Goal: Task Accomplishment & Management: Manage account settings

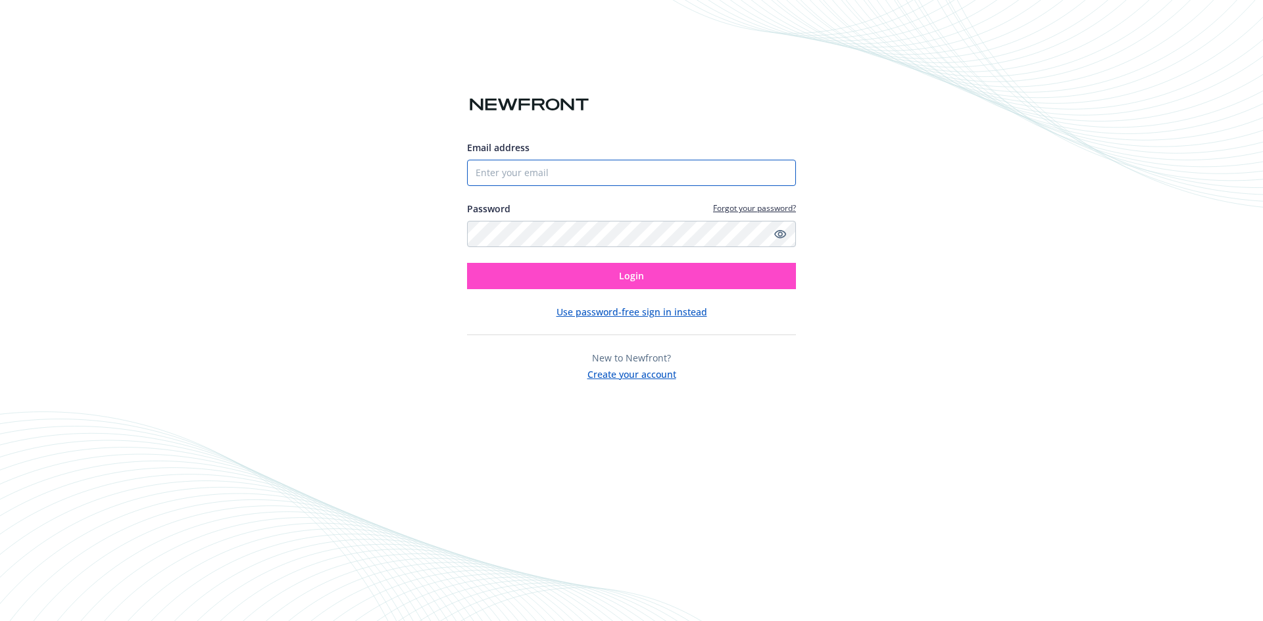
type input "[EMAIL_ADDRESS][DOMAIN_NAME]"
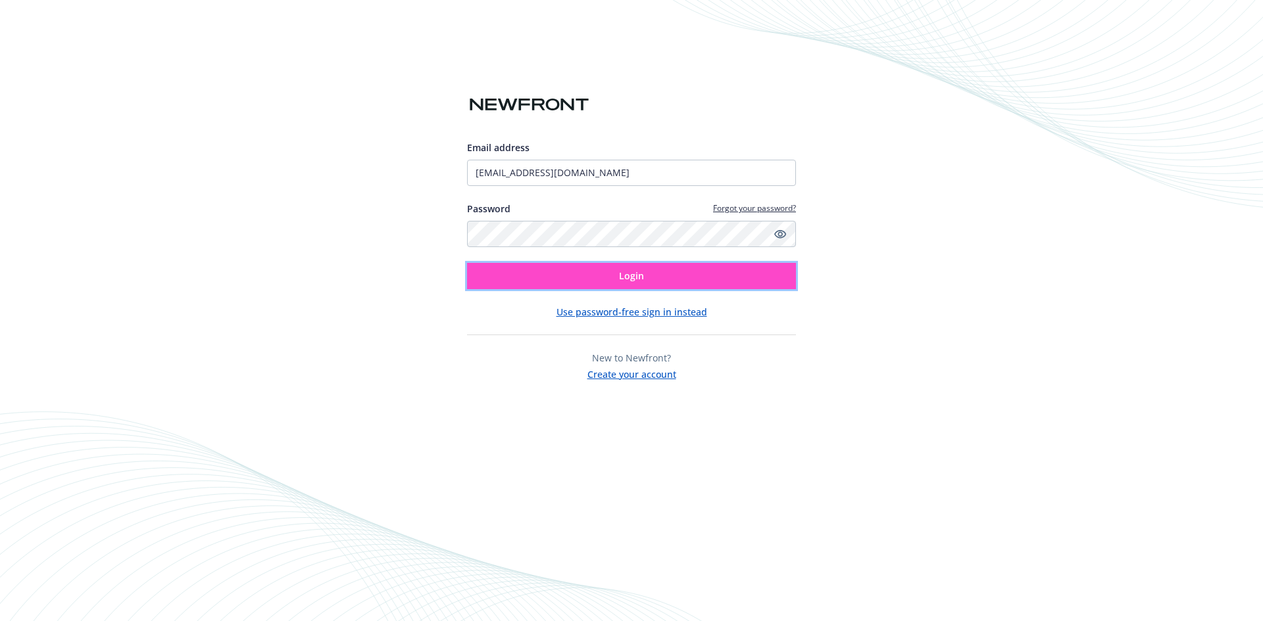
click at [698, 289] on button "Login" at bounding box center [631, 276] width 329 height 26
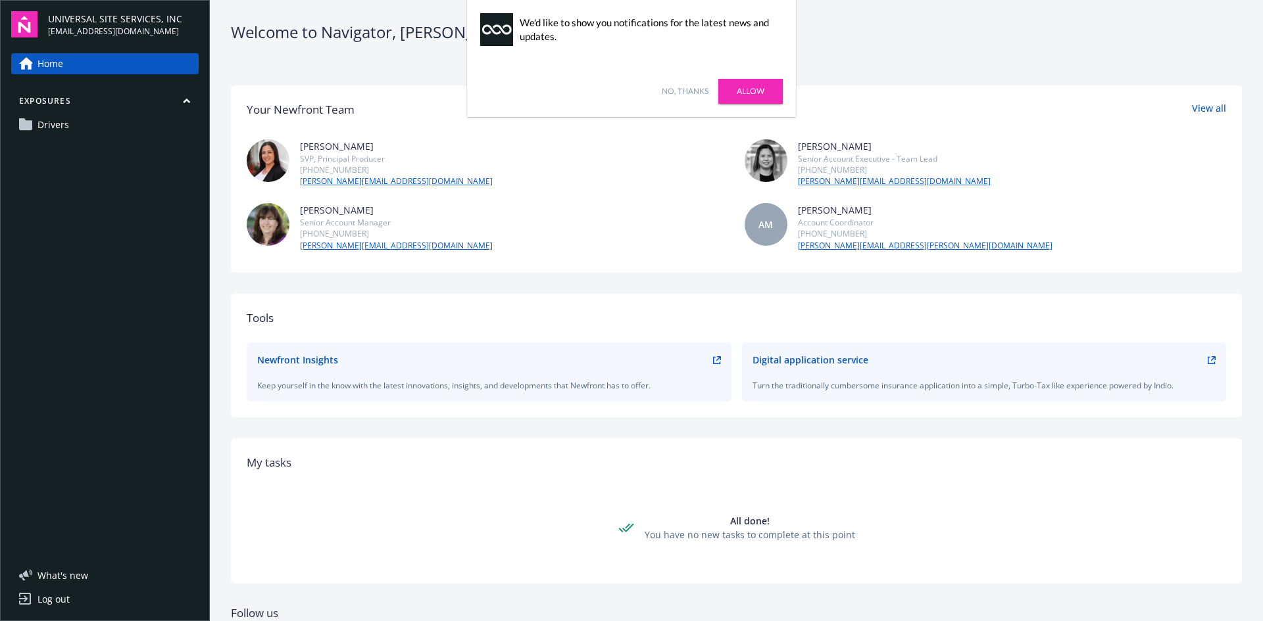
click at [678, 92] on link "No, thanks" at bounding box center [685, 91] width 47 height 12
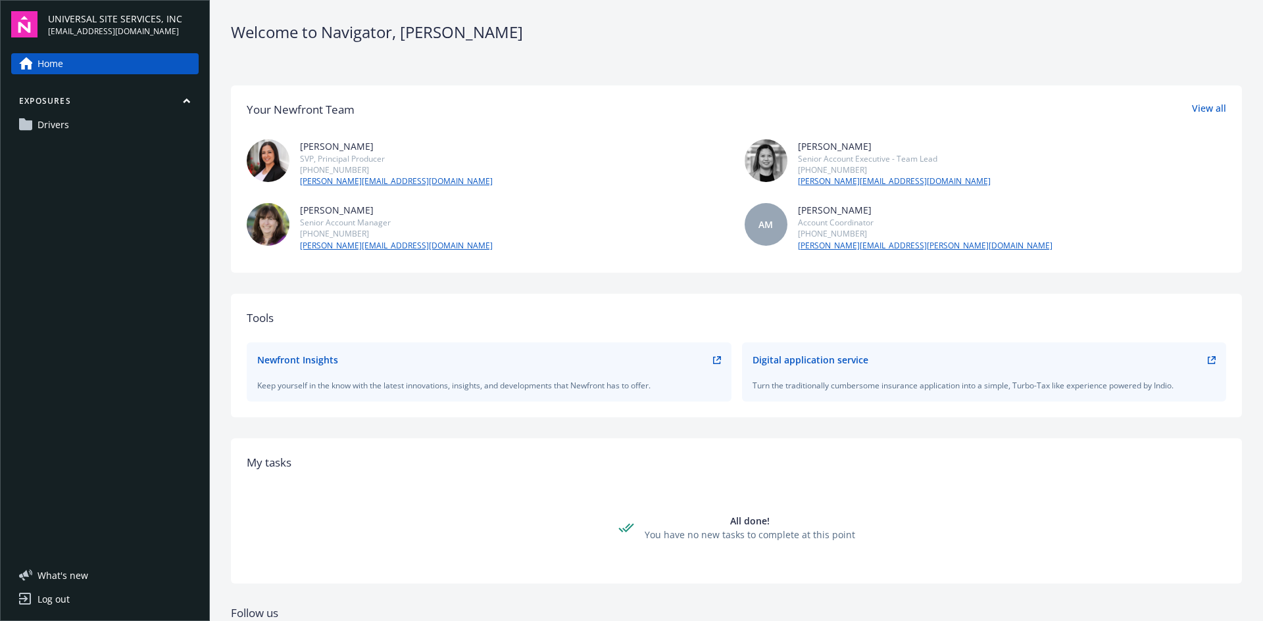
drag, startPoint x: 86, startPoint y: 101, endPoint x: 89, endPoint y: 111, distance: 10.2
click at [86, 101] on button "Exposures" at bounding box center [104, 103] width 187 height 16
click at [90, 118] on div "Home Exposures" at bounding box center [104, 299] width 187 height 493
click at [85, 101] on button "Exposures" at bounding box center [104, 103] width 187 height 16
click at [80, 122] on link "Drivers" at bounding box center [104, 124] width 187 height 21
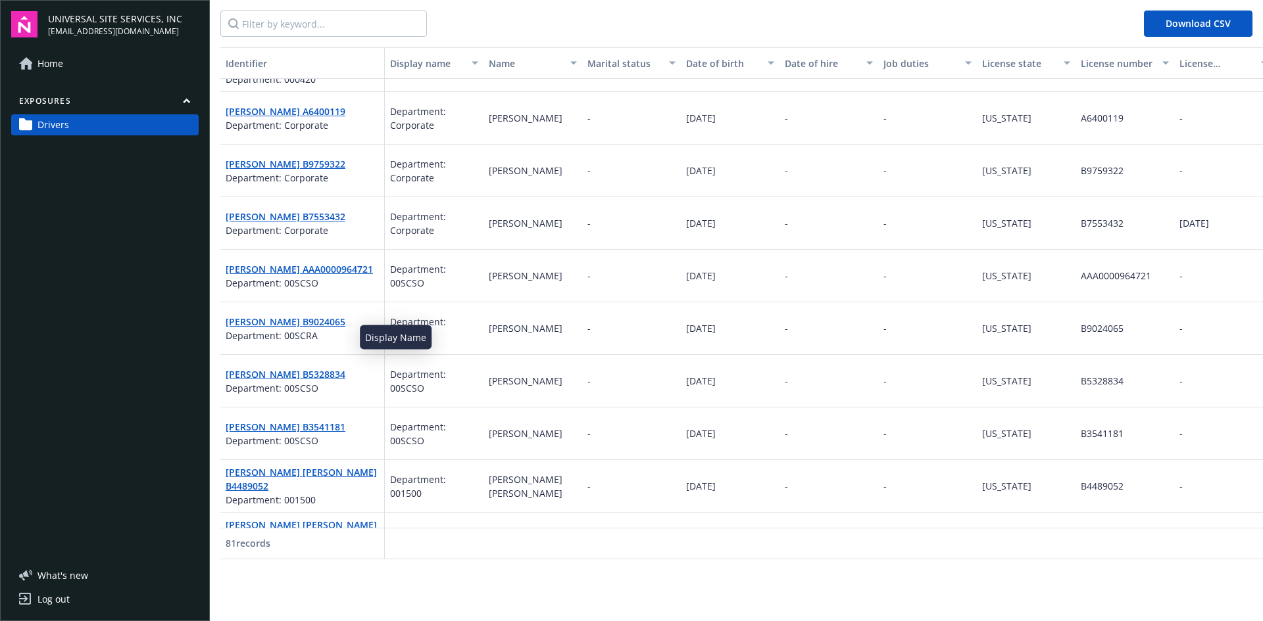
scroll to position [1578, 0]
